Goal: Go to known website: Access a specific website the user already knows

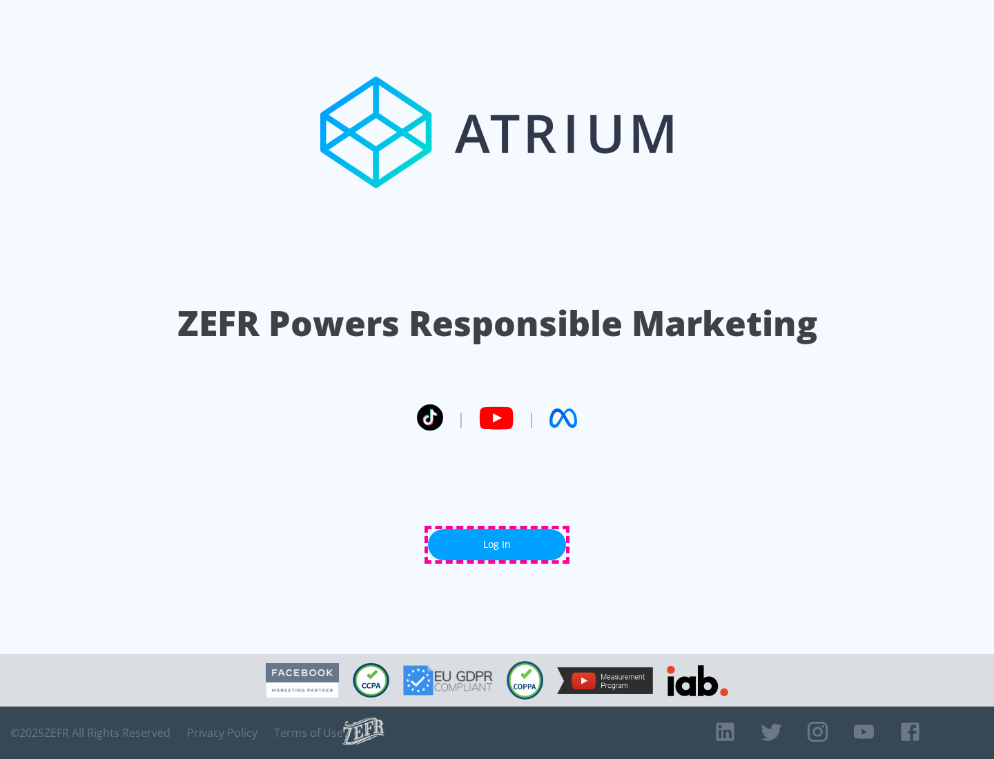
click at [497, 545] on link "Log In" at bounding box center [497, 545] width 138 height 31
